Goal: Information Seeking & Learning: Learn about a topic

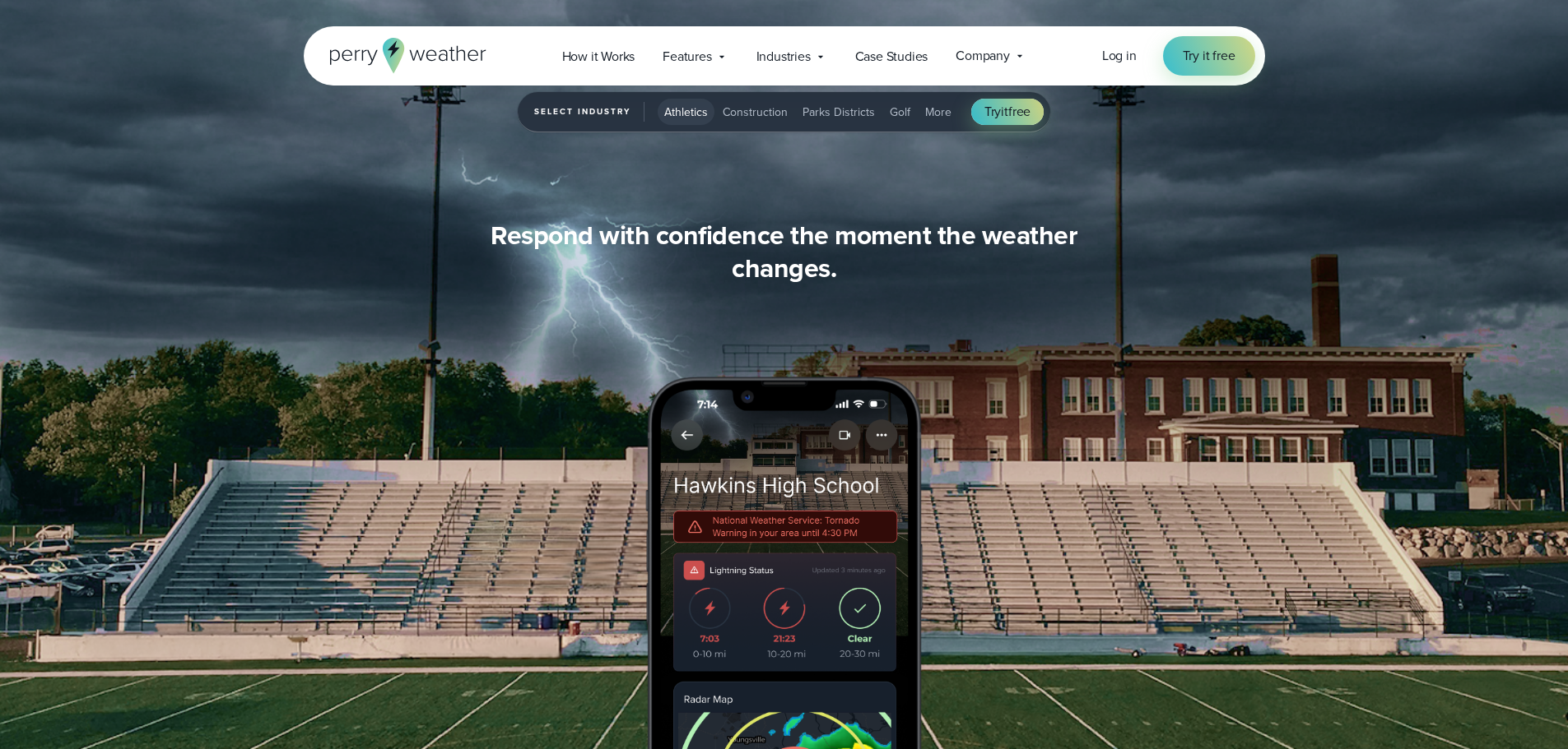
scroll to position [1883, 0]
click at [609, 56] on span "How it Works" at bounding box center [598, 56] width 73 height 20
